Goal: Information Seeking & Learning: Learn about a topic

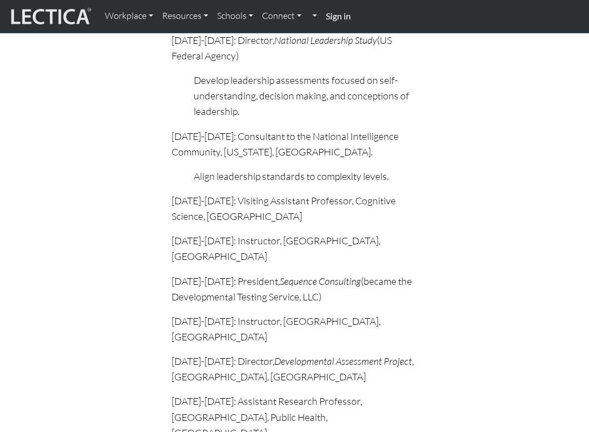
scroll to position [726, 0]
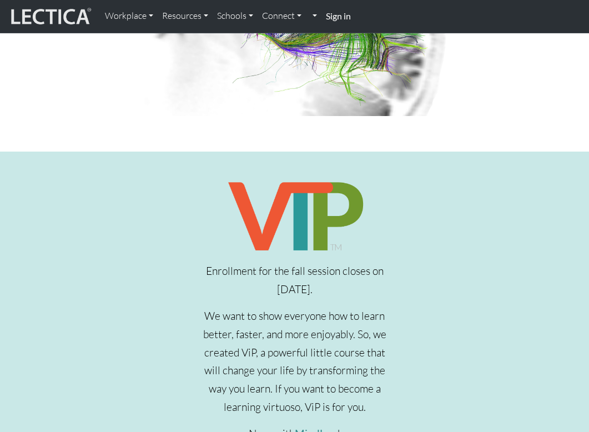
scroll to position [52, 0]
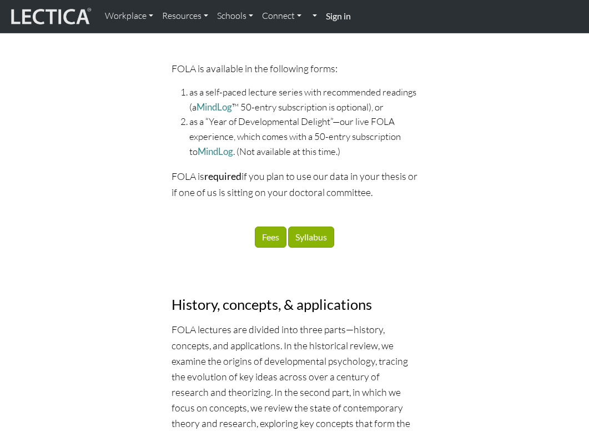
scroll to position [1146, 0]
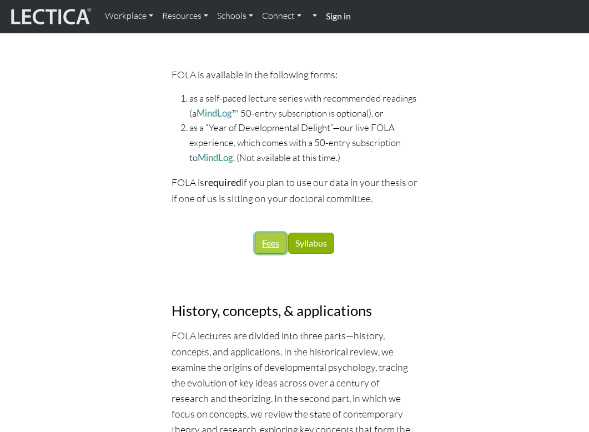
click at [272, 233] on link "Fees" at bounding box center [271, 243] width 32 height 21
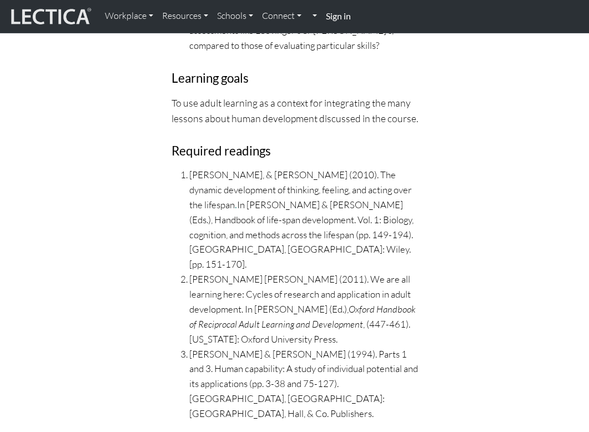
scroll to position [13997, 0]
